Goal: Task Accomplishment & Management: Manage account settings

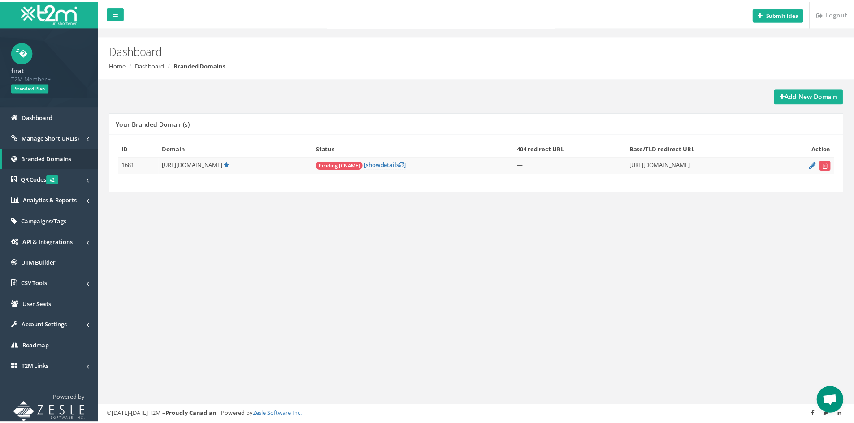
scroll to position [364, 0]
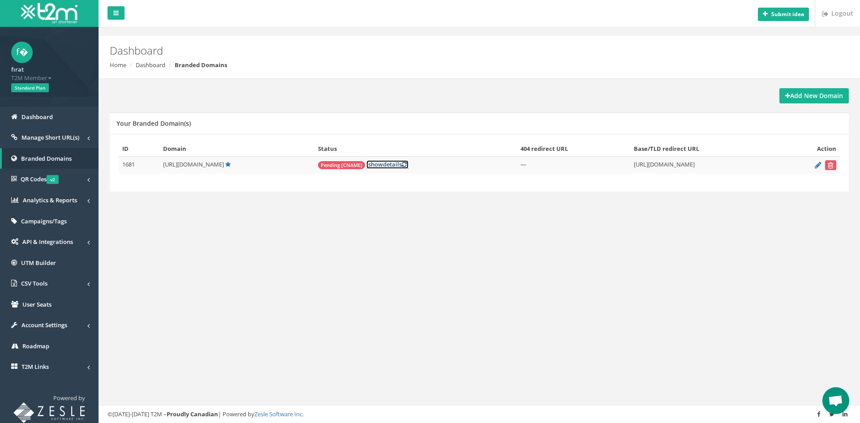
click at [368, 167] on span "show" at bounding box center [375, 164] width 15 height 8
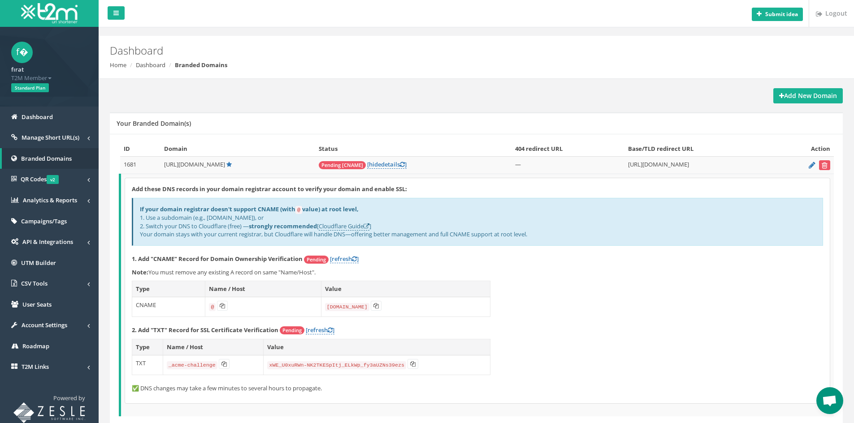
click at [830, 393] on span "Open chat" at bounding box center [829, 401] width 27 height 27
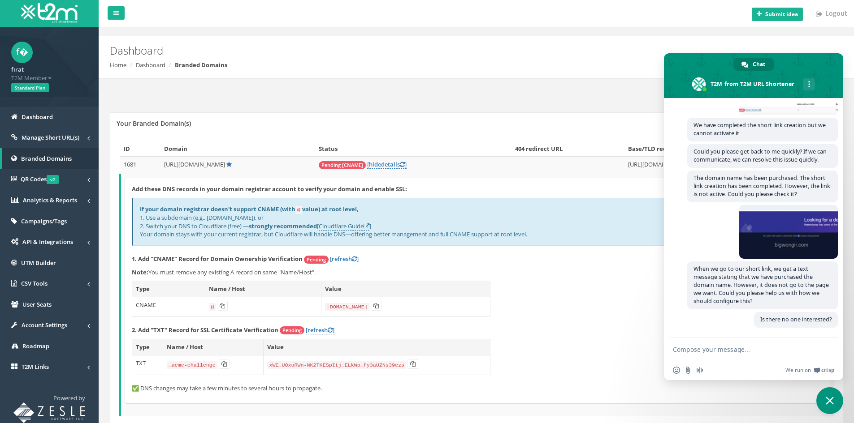
click at [832, 393] on span "Close chat" at bounding box center [829, 401] width 27 height 27
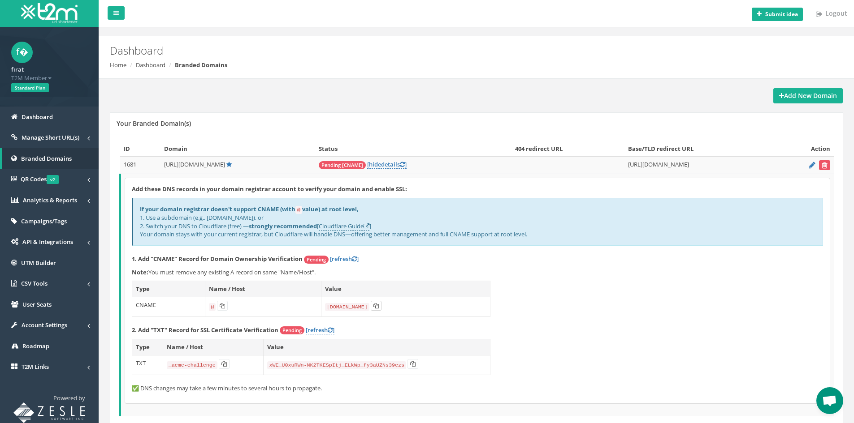
click at [373, 307] on icon at bounding box center [375, 305] width 5 height 5
click at [323, 329] on link "[refresh ]" at bounding box center [320, 330] width 29 height 9
click at [323, 330] on link "[refresh ]" at bounding box center [320, 330] width 29 height 9
click at [326, 331] on link "[refresh ]" at bounding box center [320, 330] width 29 height 9
click at [70, 138] on span "Manage Short URL(s)" at bounding box center [51, 138] width 58 height 8
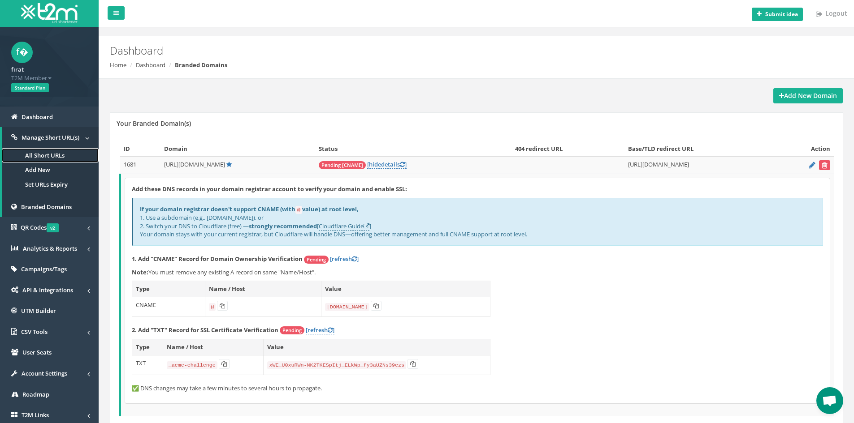
click at [60, 151] on link "All Short URLs" at bounding box center [50, 155] width 97 height 15
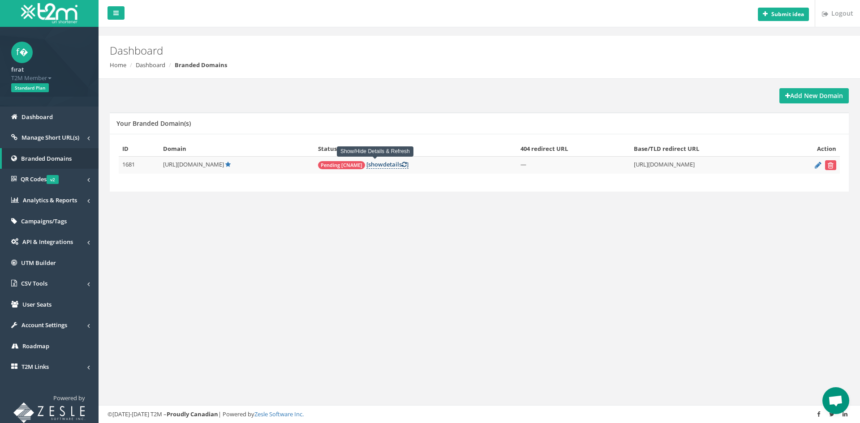
scroll to position [364, 0]
drag, startPoint x: 623, startPoint y: 171, endPoint x: 675, endPoint y: 167, distance: 52.1
click at [675, 167] on td "[URL][DOMAIN_NAME]" at bounding box center [705, 165] width 151 height 17
drag, startPoint x: 692, startPoint y: 166, endPoint x: 596, endPoint y: 164, distance: 96.8
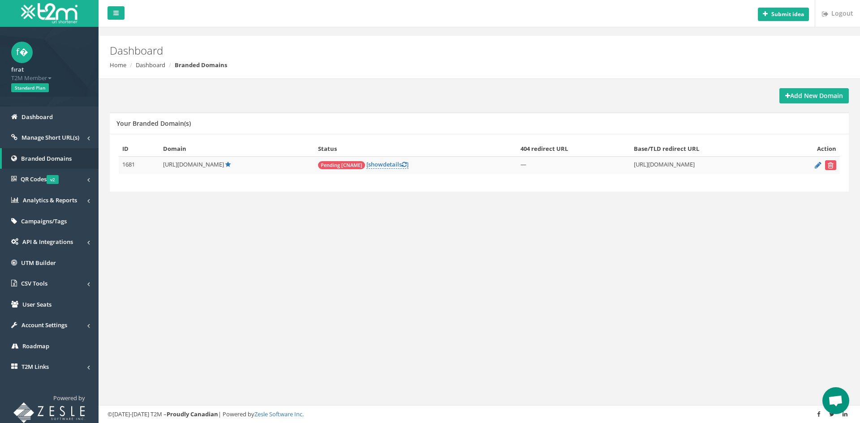
click at [596, 164] on tr "1681 [URL][DOMAIN_NAME] Pending [CNAME] [ show details ] —" at bounding box center [479, 165] width 721 height 17
click at [630, 166] on td "[URL][DOMAIN_NAME]" at bounding box center [705, 165] width 151 height 17
click at [455, 168] on td "Pending [CNAME] [ show details ]" at bounding box center [416, 165] width 203 height 17
drag, startPoint x: 500, startPoint y: 165, endPoint x: 548, endPoint y: 162, distance: 48.5
click at [535, 163] on tr "1681 [URL][DOMAIN_NAME] Pending [CNAME] [ show details ] —" at bounding box center [479, 165] width 721 height 17
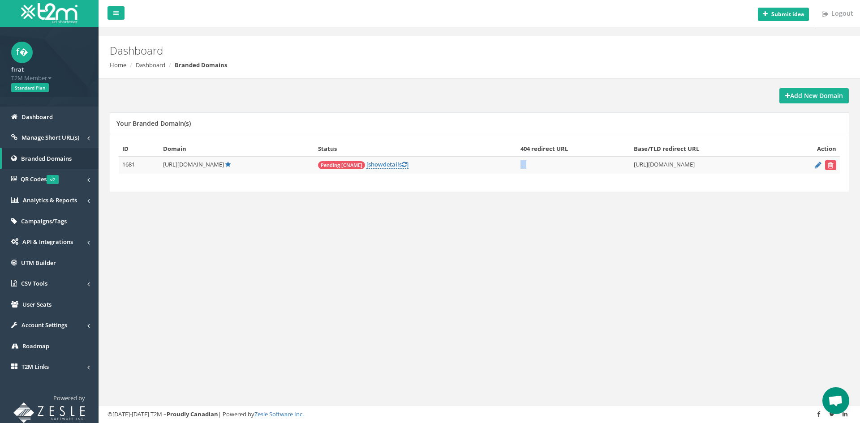
drag, startPoint x: 668, startPoint y: 163, endPoint x: 698, endPoint y: 162, distance: 30.0
click at [697, 162] on td "[URL][DOMAIN_NAME]" at bounding box center [705, 165] width 151 height 17
drag, startPoint x: 618, startPoint y: 163, endPoint x: 682, endPoint y: 163, distance: 63.6
click at [682, 163] on td "[URL][DOMAIN_NAME]" at bounding box center [705, 165] width 151 height 17
click at [694, 163] on td "[URL][DOMAIN_NAME]" at bounding box center [705, 165] width 151 height 17
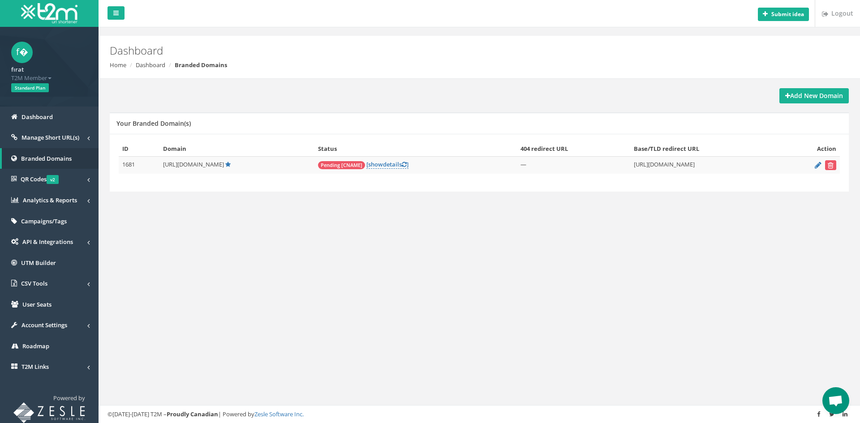
click at [832, 394] on span "Open chat" at bounding box center [836, 401] width 27 height 27
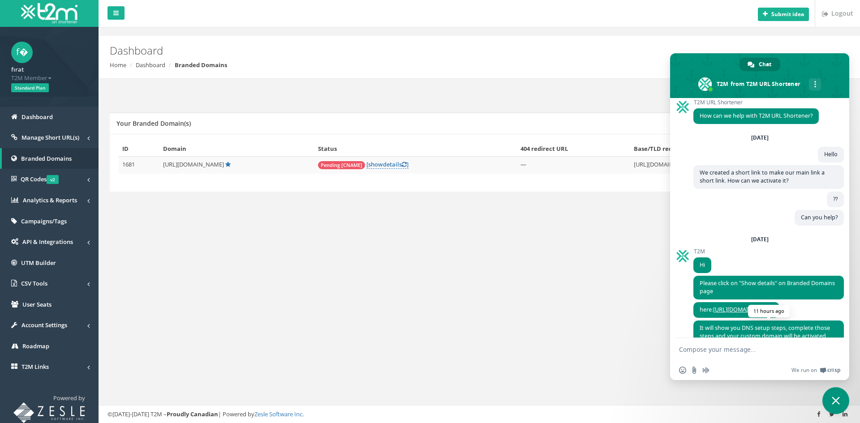
scroll to position [0, 0]
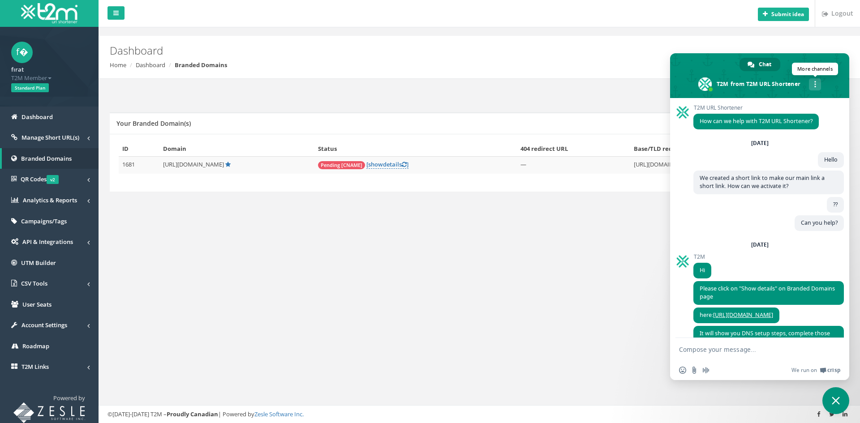
click at [814, 83] on div "More channels" at bounding box center [815, 84] width 12 height 12
click at [816, 84] on span "More channels" at bounding box center [816, 84] width 2 height 6
click at [816, 87] on span "More channels" at bounding box center [816, 84] width 2 height 6
click at [754, 104] on link "Continue on Email" at bounding box center [760, 104] width 16 height 16
click at [811, 82] on div "More channels" at bounding box center [815, 84] width 12 height 12
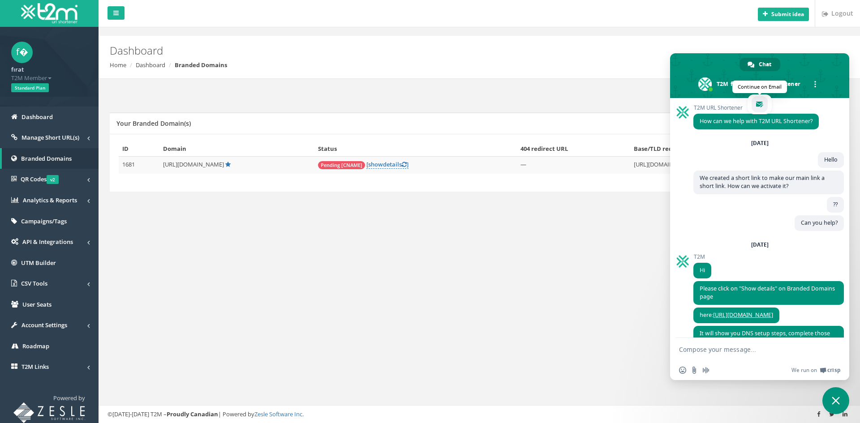
click at [763, 104] on span "email" at bounding box center [759, 104] width 7 height 7
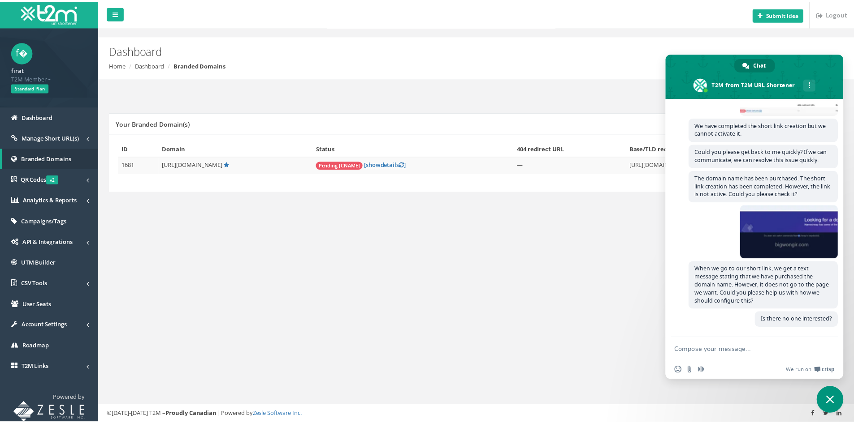
scroll to position [364, 0]
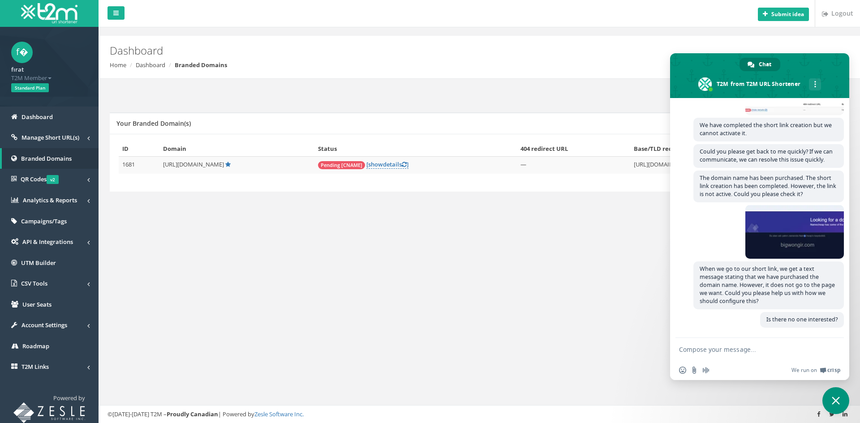
click at [481, 306] on div "Submit idea Logout Dashboard Home Dashboard Branded Domains Add New Domain Your…" at bounding box center [480, 211] width 762 height 423
drag, startPoint x: 832, startPoint y: 402, endPoint x: 827, endPoint y: 401, distance: 5.1
click at [831, 401] on span "Close chat" at bounding box center [836, 401] width 27 height 27
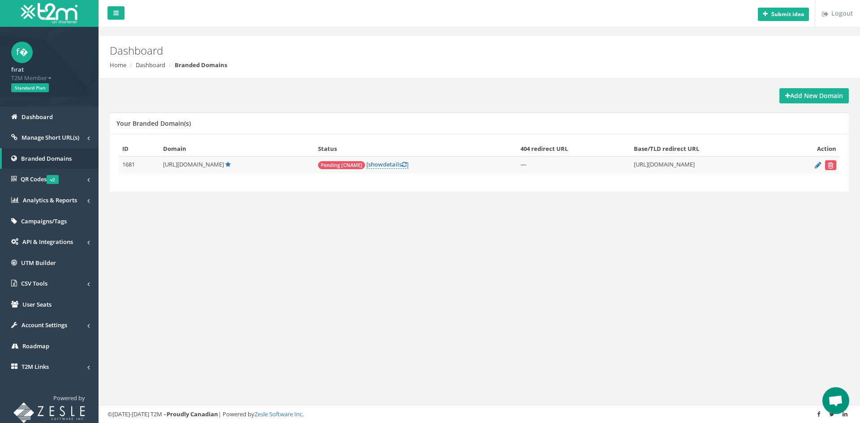
click at [203, 303] on div "Submit idea Logout Dashboard Home Dashboard Branded Domains Add New Domain Your…" at bounding box center [480, 211] width 762 height 423
click at [49, 134] on link "Manage Short URL(s)" at bounding box center [49, 137] width 99 height 21
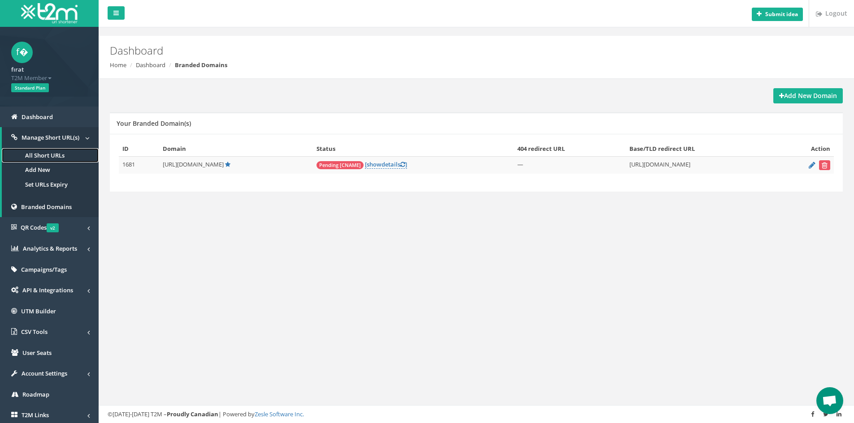
click at [57, 150] on link "All Short URLs" at bounding box center [50, 155] width 97 height 15
